Goal: Navigation & Orientation: Go to known website

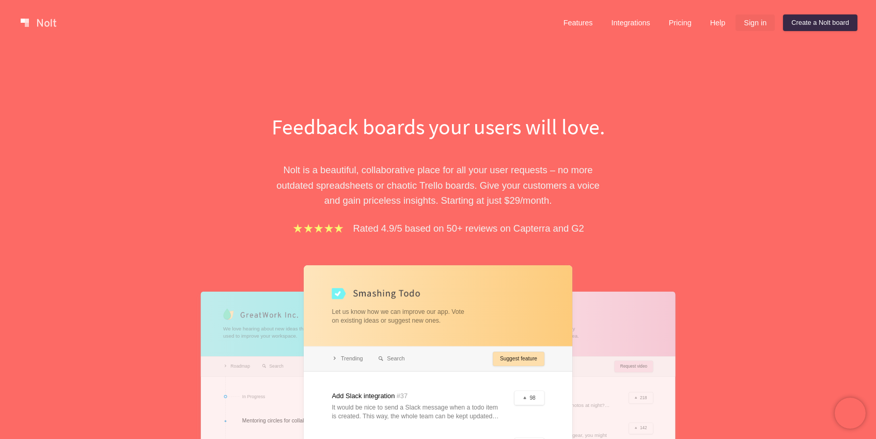
click at [760, 26] on link "Sign in" at bounding box center [755, 22] width 39 height 17
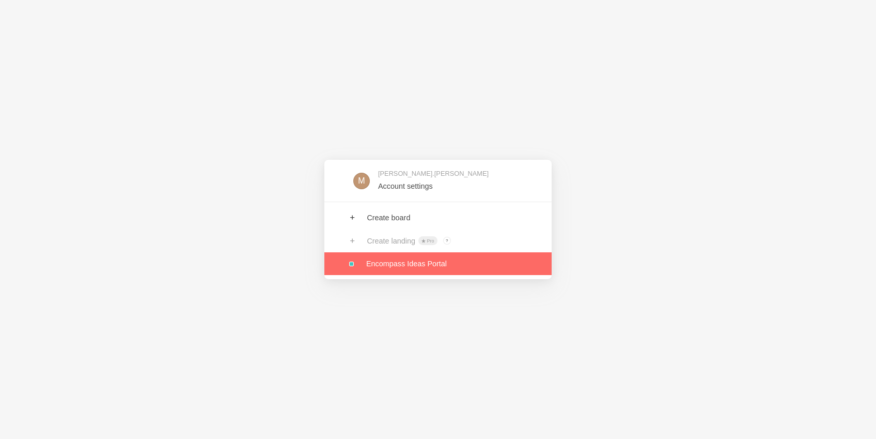
click at [413, 264] on link at bounding box center [437, 263] width 227 height 23
